Goal: Transaction & Acquisition: Purchase product/service

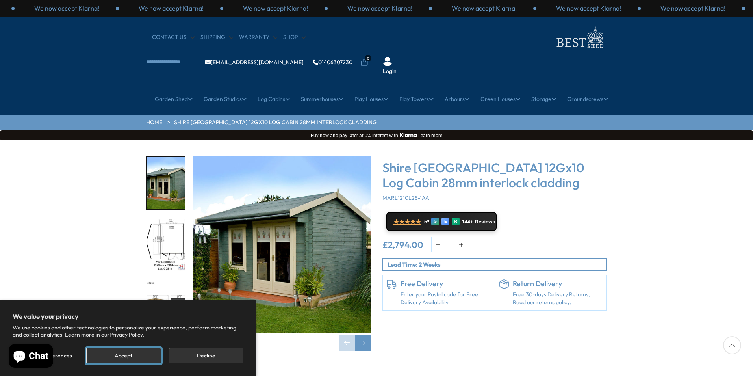
click at [135, 357] on button "Accept" at bounding box center [123, 355] width 74 height 15
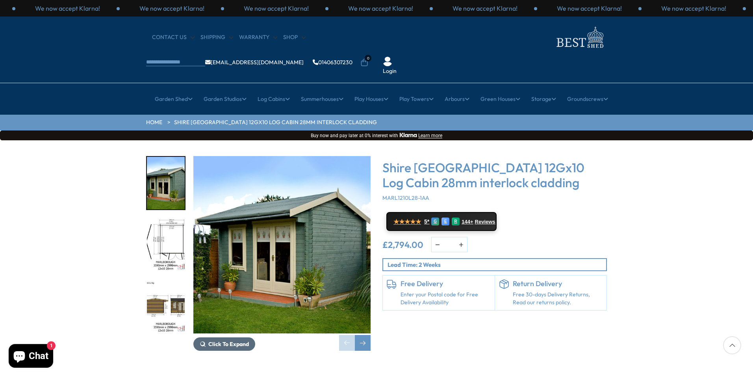
click at [220, 340] on span "Click To Expand" at bounding box center [228, 343] width 41 height 7
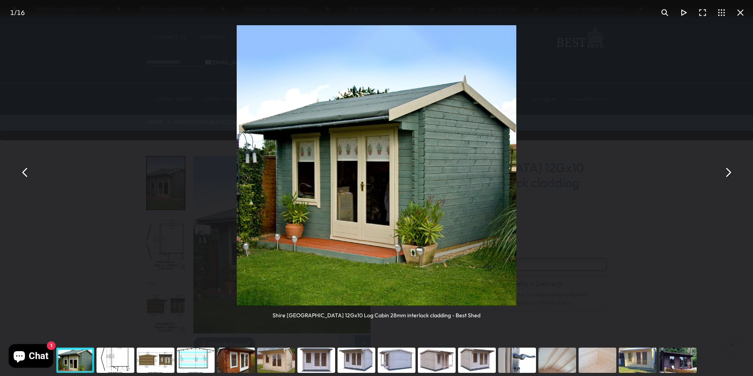
click at [724, 167] on button "You can close this modal content with the ESC key" at bounding box center [727, 172] width 19 height 19
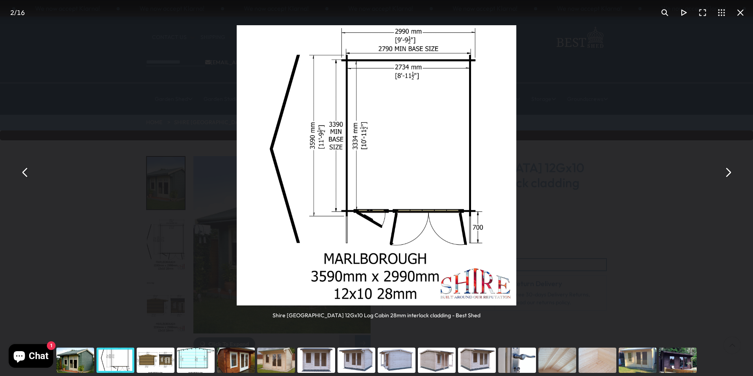
click at [25, 172] on button "You can close this modal content with the ESC key" at bounding box center [25, 172] width 19 height 19
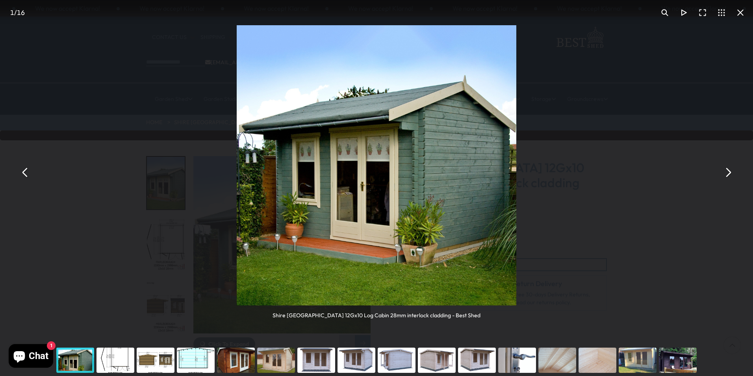
click at [22, 169] on button "You can close this modal content with the ESC key" at bounding box center [25, 172] width 19 height 19
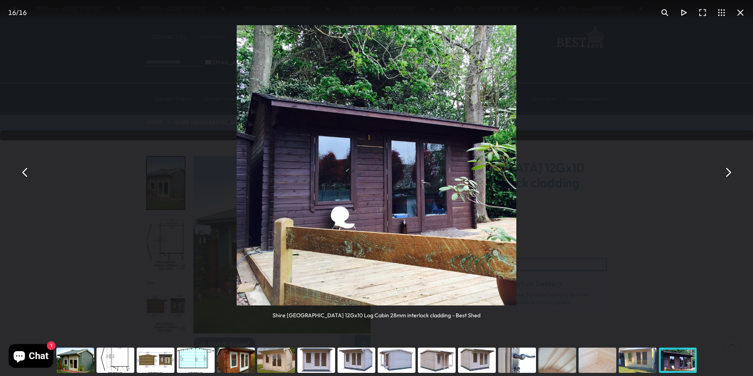
click at [23, 172] on button "You can close this modal content with the ESC key" at bounding box center [25, 172] width 19 height 19
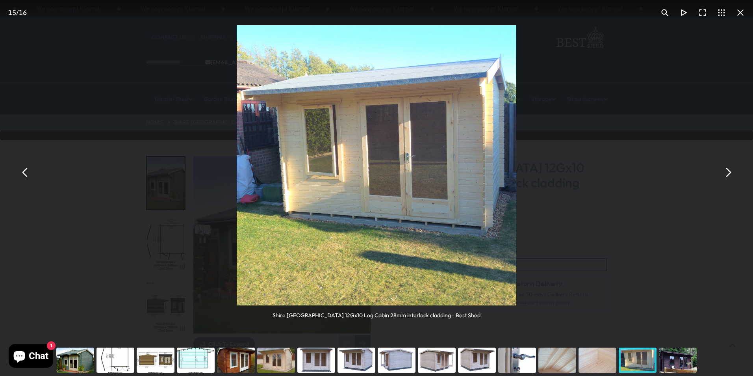
click at [23, 172] on button "You can close this modal content with the ESC key" at bounding box center [25, 172] width 19 height 19
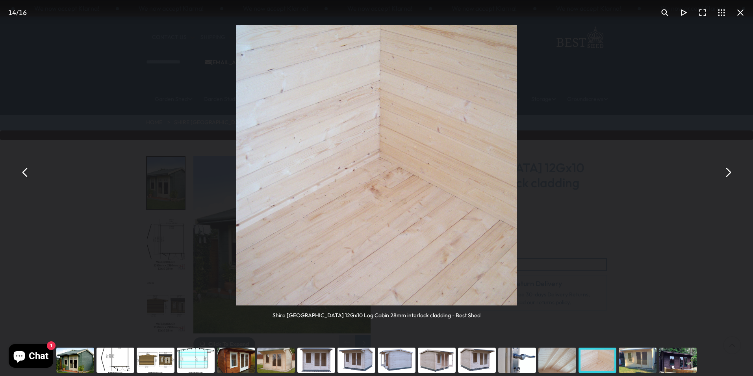
click at [23, 172] on button "You can close this modal content with the ESC key" at bounding box center [25, 172] width 19 height 19
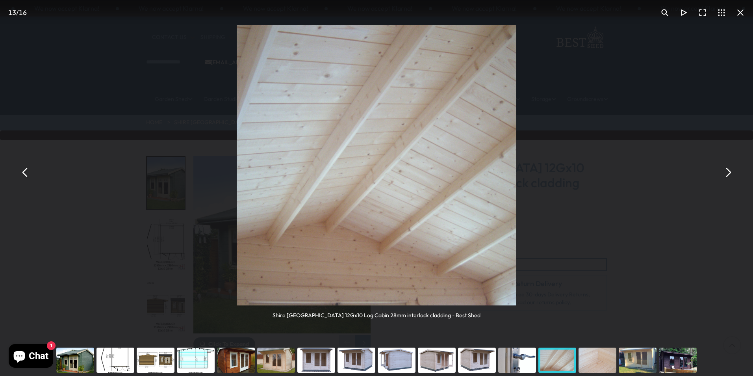
click at [23, 172] on button "You can close this modal content with the ESC key" at bounding box center [25, 172] width 19 height 19
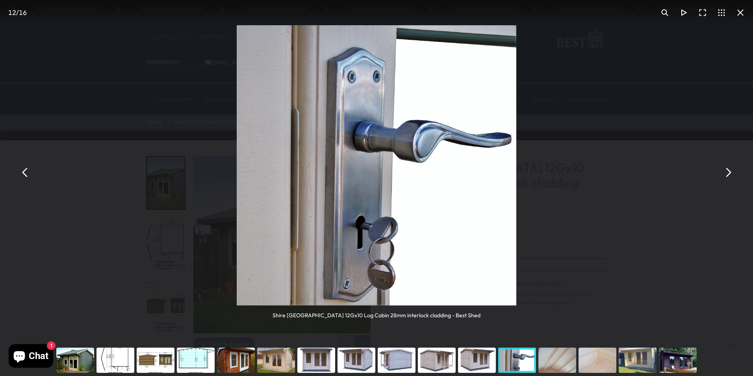
click at [23, 172] on button "You can close this modal content with the ESC key" at bounding box center [25, 172] width 19 height 19
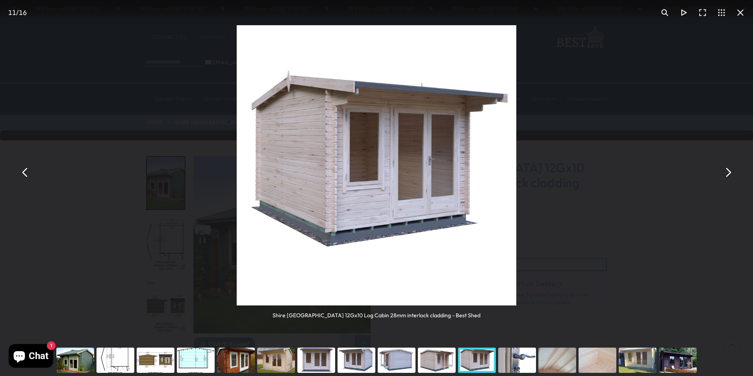
click at [23, 172] on button "You can close this modal content with the ESC key" at bounding box center [25, 172] width 19 height 19
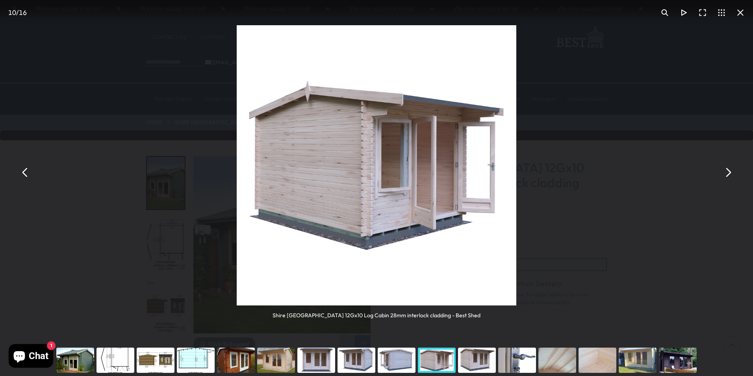
click at [23, 172] on button "You can close this modal content with the ESC key" at bounding box center [25, 172] width 19 height 19
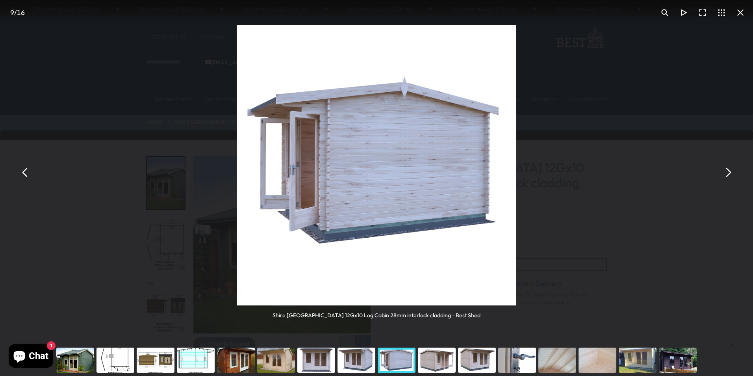
click at [729, 172] on button "You can close this modal content with the ESC key" at bounding box center [727, 172] width 19 height 19
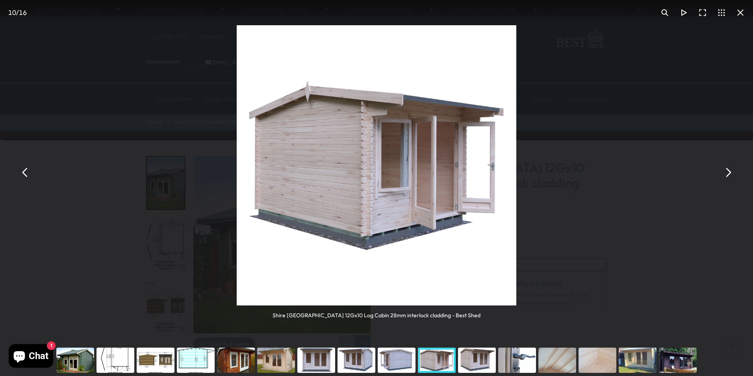
click at [740, 11] on button "You can close this modal content with the ESC key" at bounding box center [740, 12] width 19 height 19
